Goal: Information Seeking & Learning: Check status

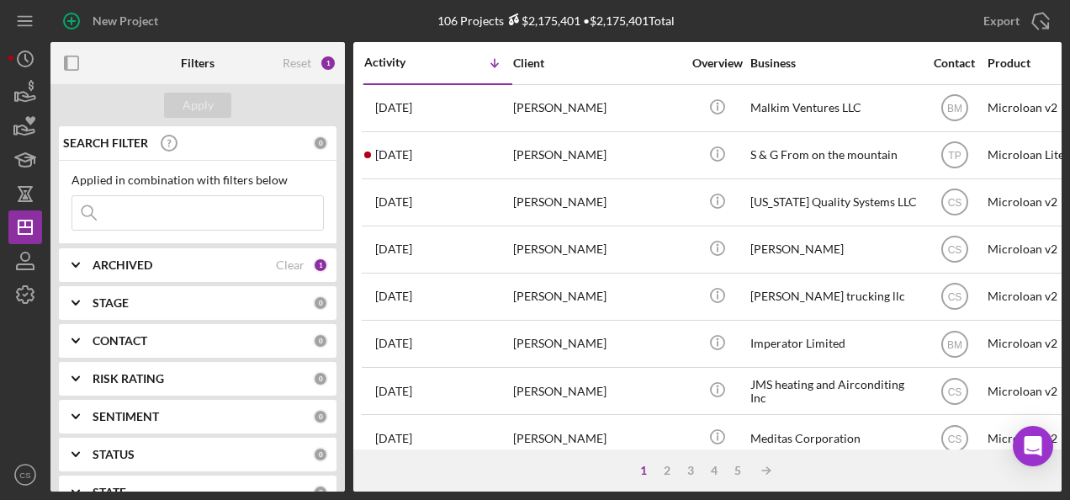
click at [145, 221] on input at bounding box center [197, 213] width 251 height 34
type input "[PERSON_NAME]"
click at [183, 113] on div "Apply" at bounding box center [198, 105] width 31 height 25
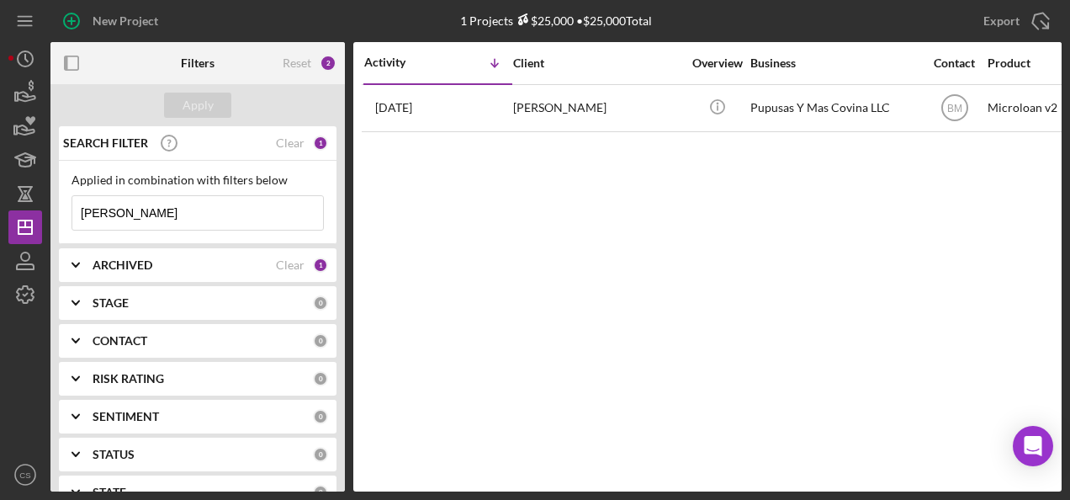
click at [166, 261] on div "ARCHIVED" at bounding box center [184, 264] width 183 height 13
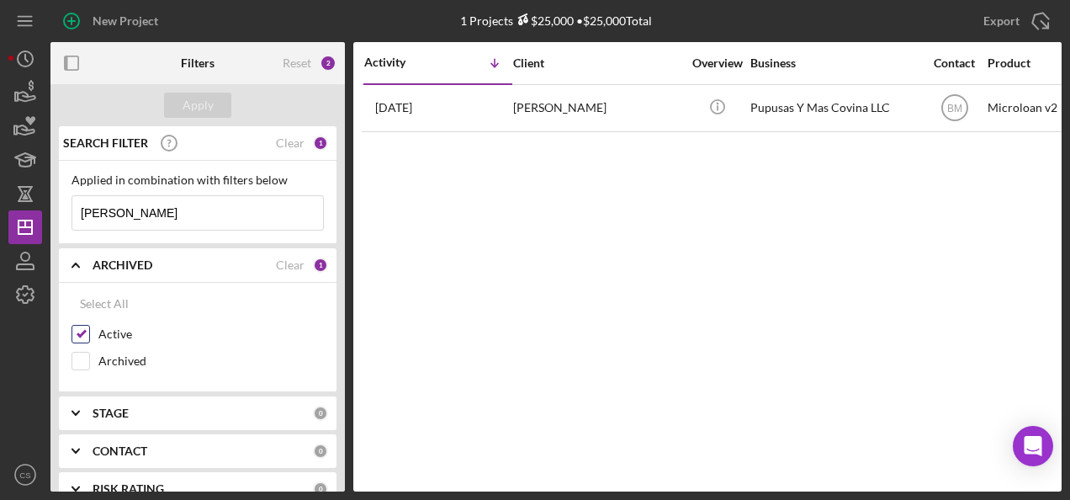
click at [104, 347] on div "Active" at bounding box center [198, 338] width 252 height 27
click at [105, 346] on div "Active" at bounding box center [198, 338] width 252 height 27
click at [106, 357] on label "Archived" at bounding box center [210, 360] width 225 height 17
click at [89, 357] on input "Archived" at bounding box center [80, 360] width 17 height 17
checkbox input "true"
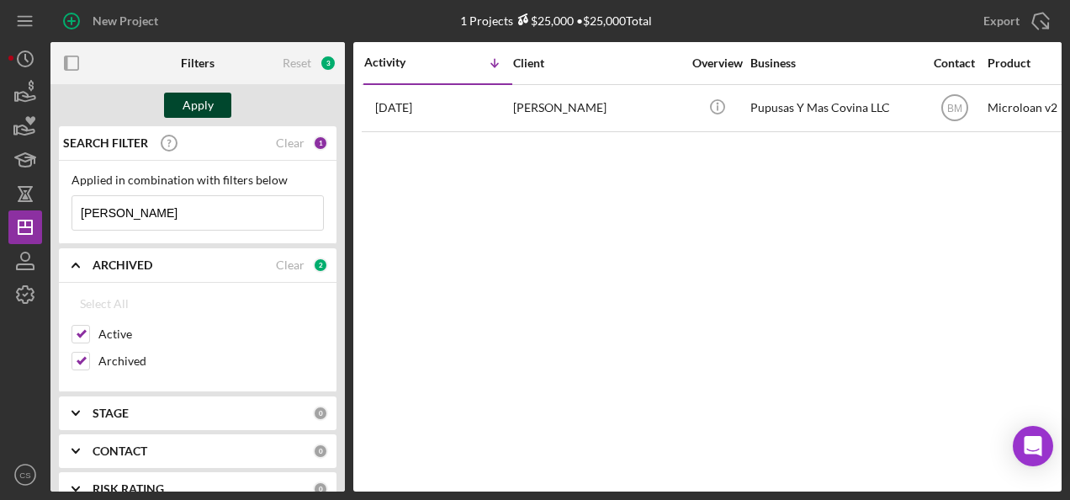
click at [185, 98] on div "Apply" at bounding box center [198, 105] width 31 height 25
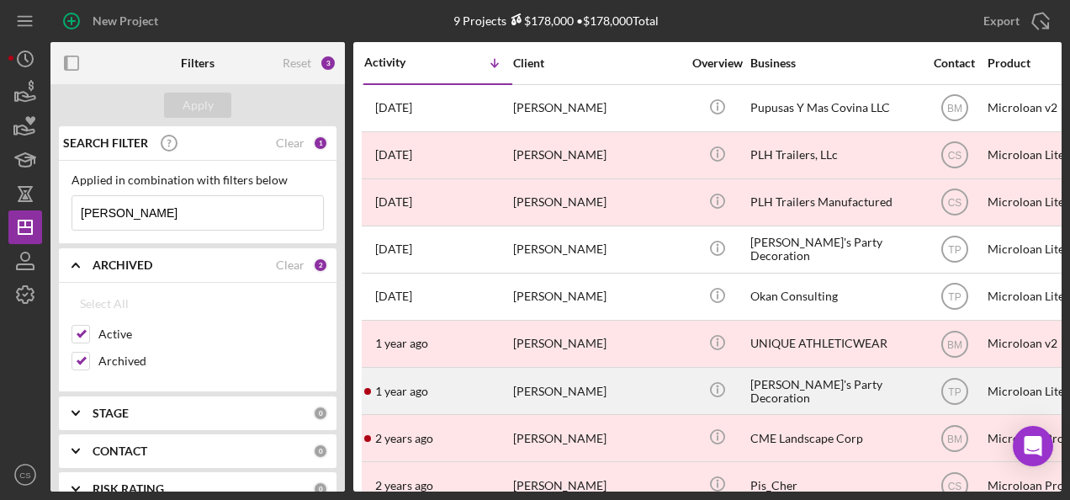
click at [653, 380] on div "[PERSON_NAME]" at bounding box center [597, 390] width 168 height 45
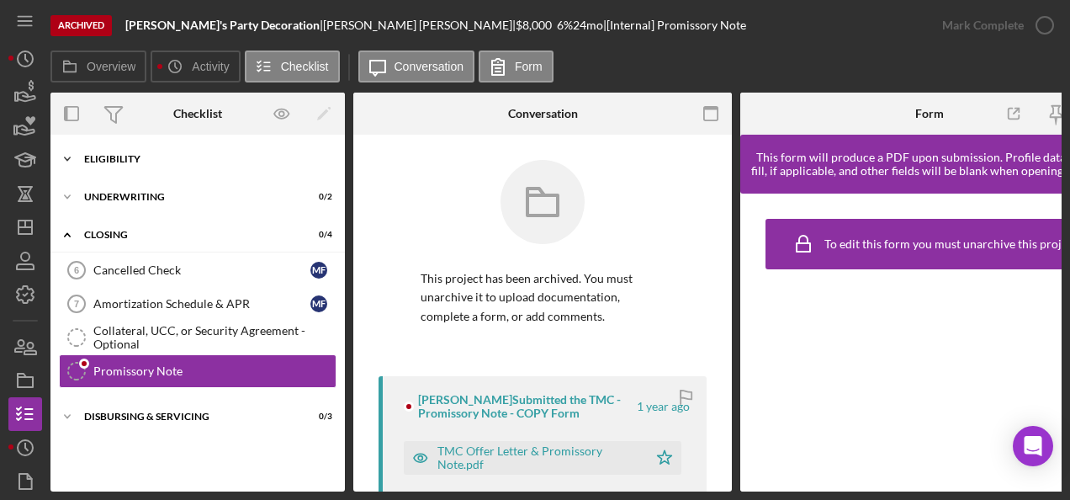
click at [145, 163] on div "Eligibility" at bounding box center [204, 159] width 240 height 10
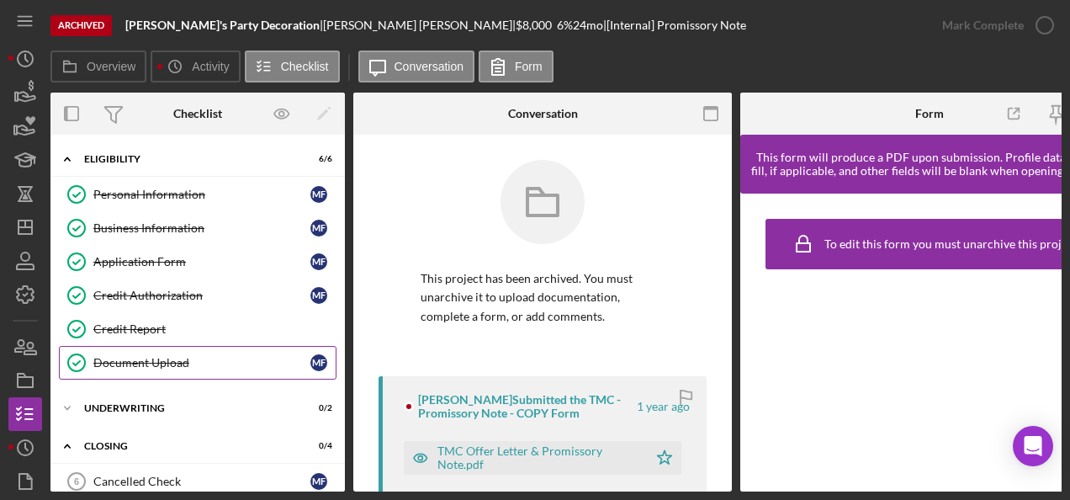
click at [139, 372] on link "Document Upload Document Upload M F" at bounding box center [198, 363] width 278 height 34
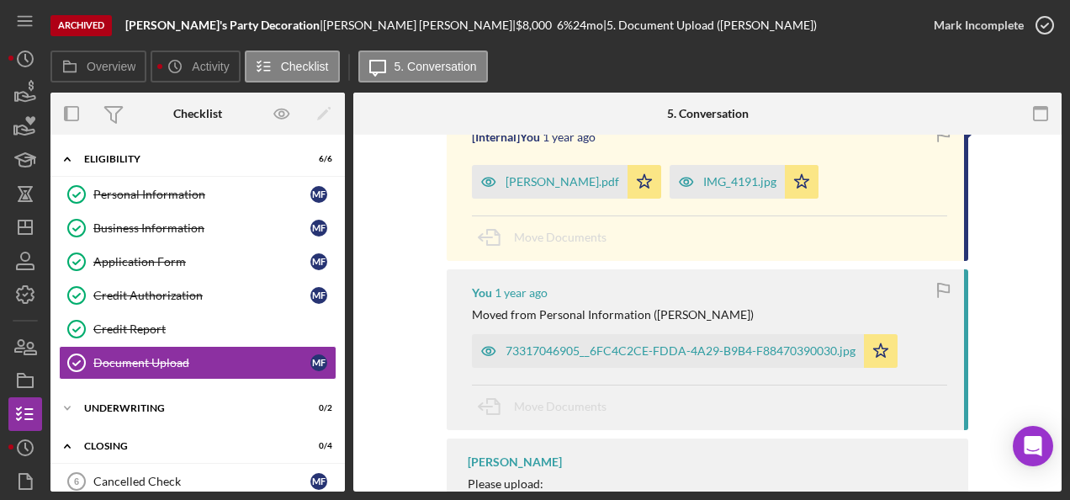
scroll to position [168, 0]
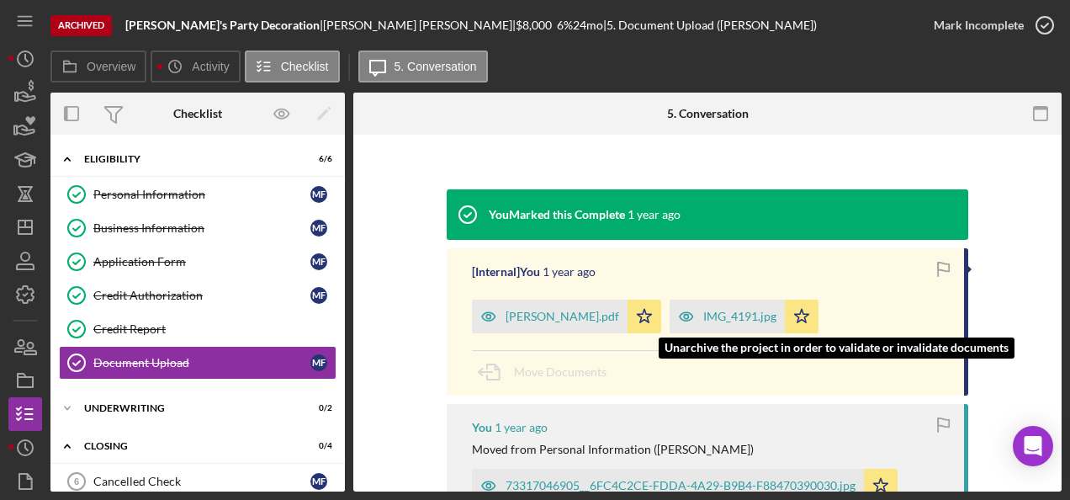
click at [711, 326] on div "IMG_4191.jpg" at bounding box center [727, 316] width 115 height 34
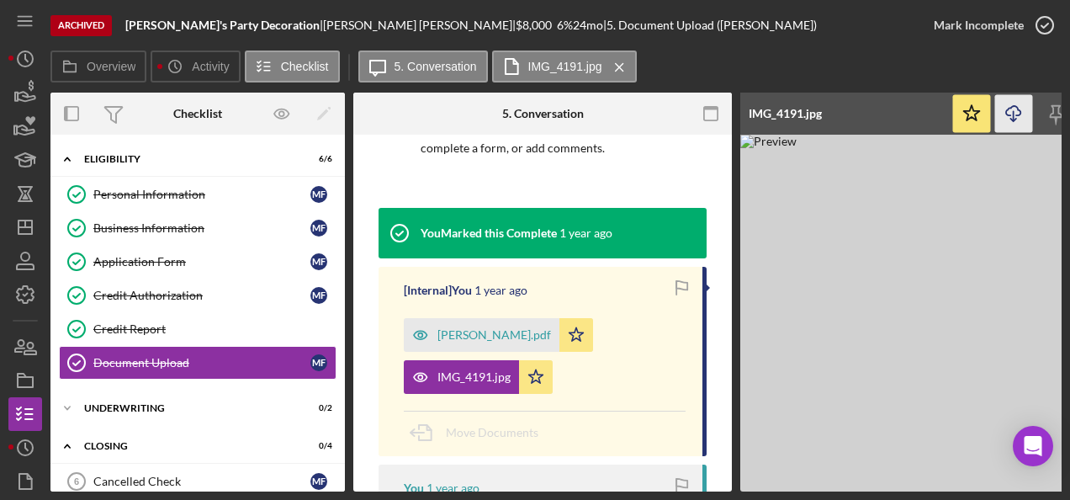
click at [1021, 102] on icon "Icon/Download" at bounding box center [1014, 114] width 38 height 38
click at [31, 214] on icon "Icon/Dashboard" at bounding box center [25, 227] width 42 height 42
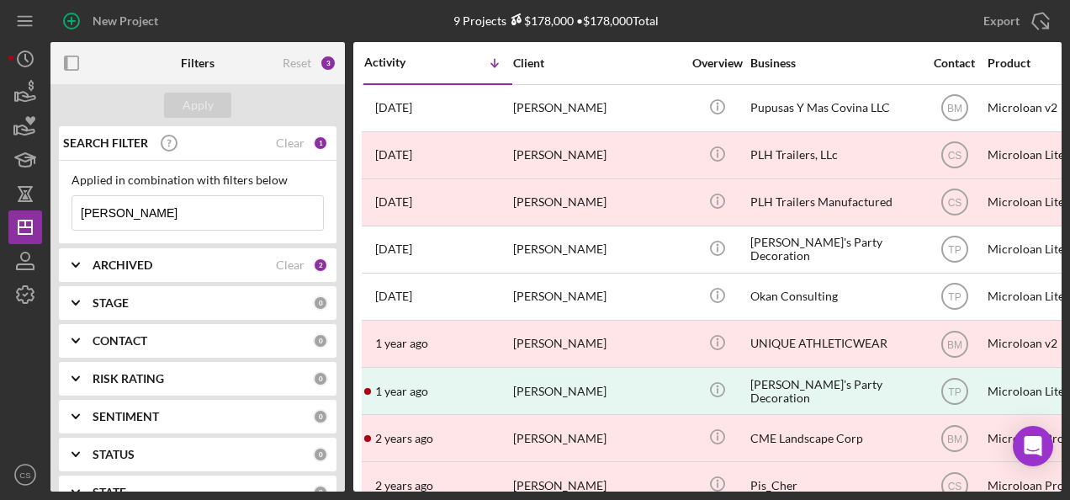
drag, startPoint x: 199, startPoint y: 212, endPoint x: 46, endPoint y: 204, distance: 153.3
click at [46, 204] on div "New Project 9 Projects $178,000 • $178,000 Total [PERSON_NAME] Export Icon/Expo…" at bounding box center [534, 245] width 1053 height 491
click at [176, 103] on button "Apply" at bounding box center [197, 105] width 67 height 25
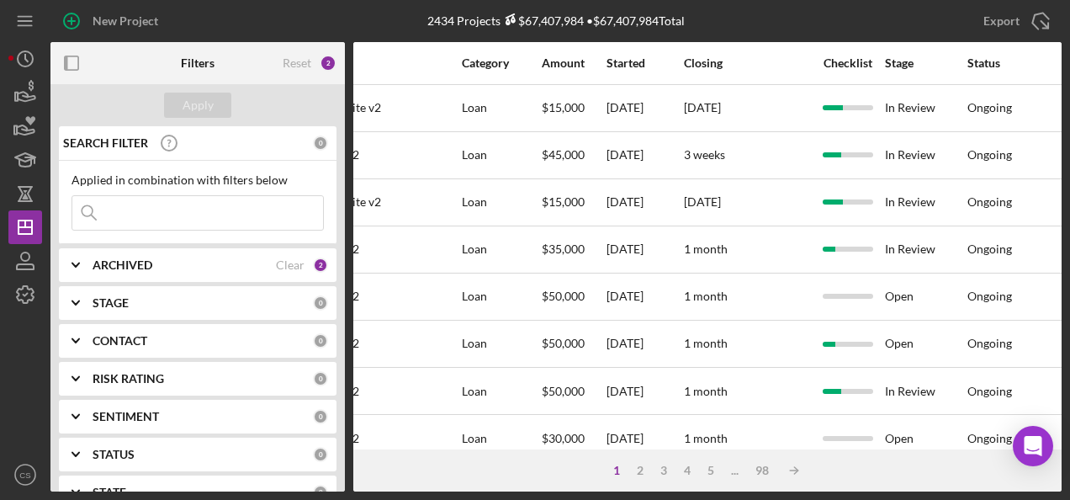
scroll to position [0, 755]
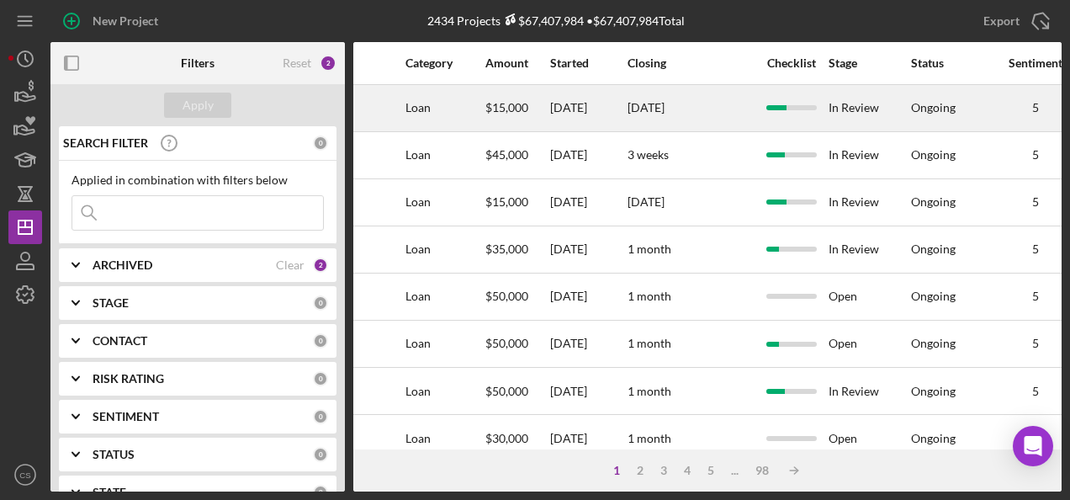
click at [691, 120] on div "[DATE]" at bounding box center [691, 108] width 126 height 45
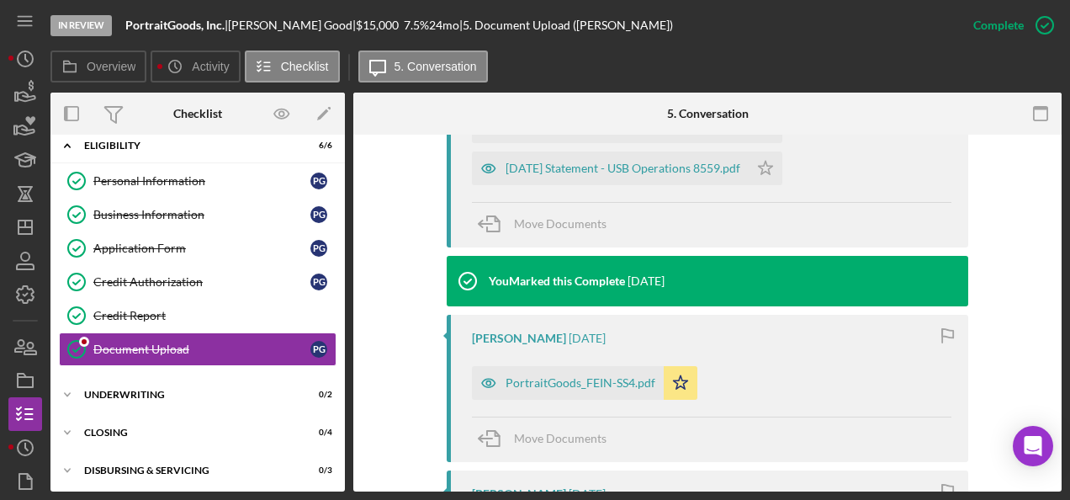
scroll to position [757, 0]
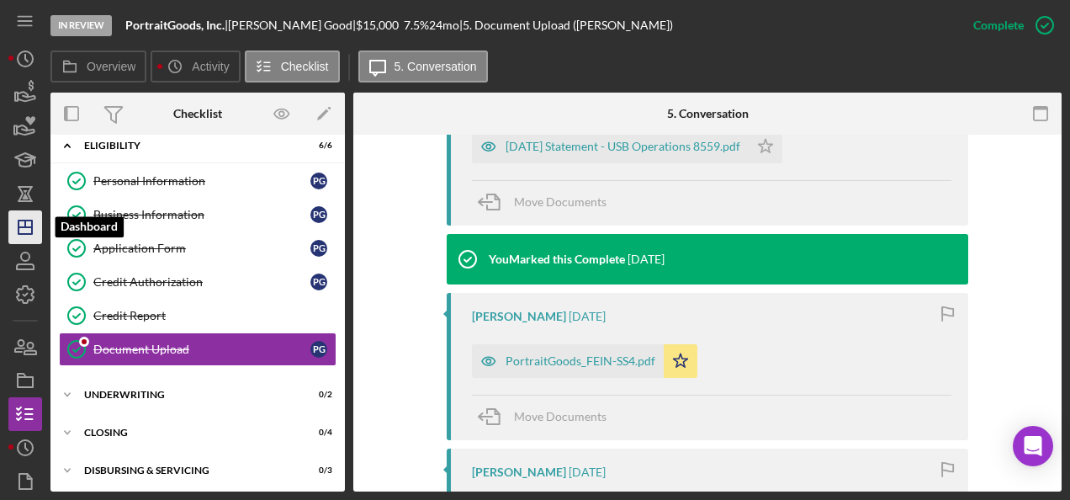
click at [25, 221] on icon "Icon/Dashboard" at bounding box center [25, 227] width 42 height 42
